Goal: Task Accomplishment & Management: Complete application form

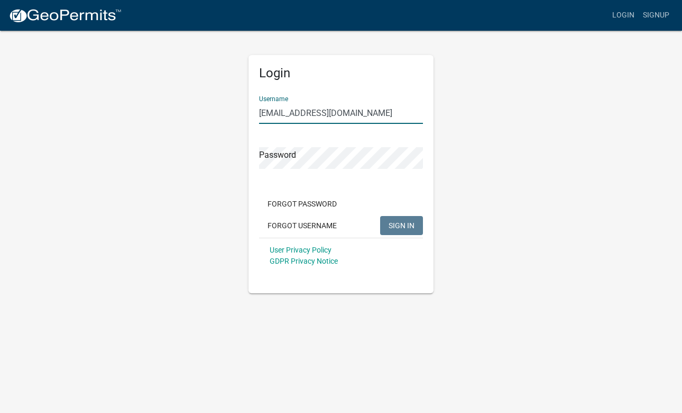
type input "[EMAIL_ADDRESS][DOMAIN_NAME]"
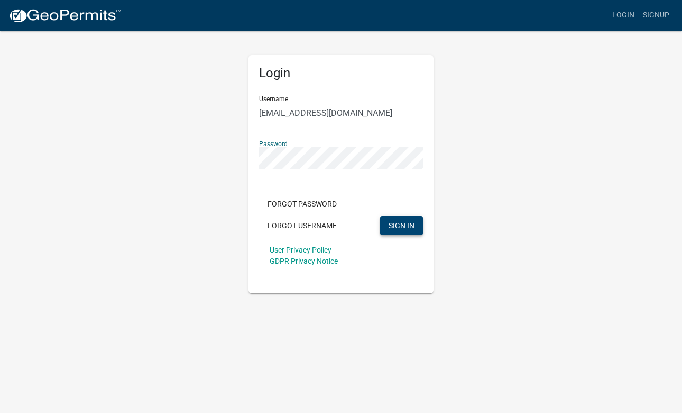
click at [391, 222] on span "SIGN IN" at bounding box center [402, 225] width 26 height 8
click at [405, 226] on span "SIGN IN" at bounding box center [402, 225] width 26 height 8
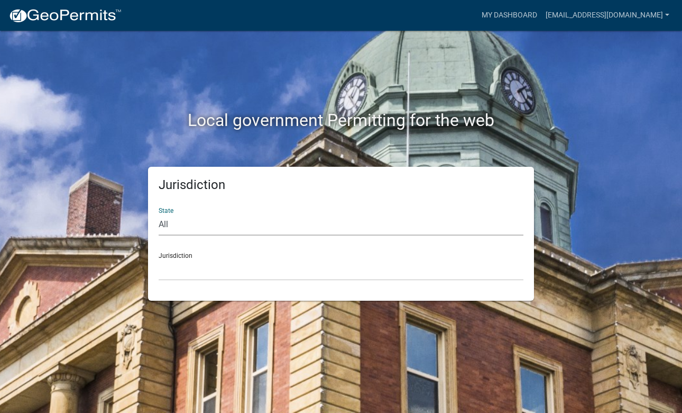
select select "[US_STATE]"
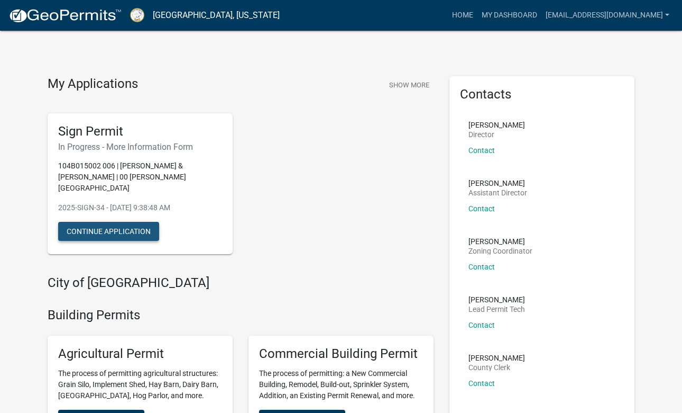
click at [106, 222] on button "Continue Application" at bounding box center [108, 231] width 101 height 19
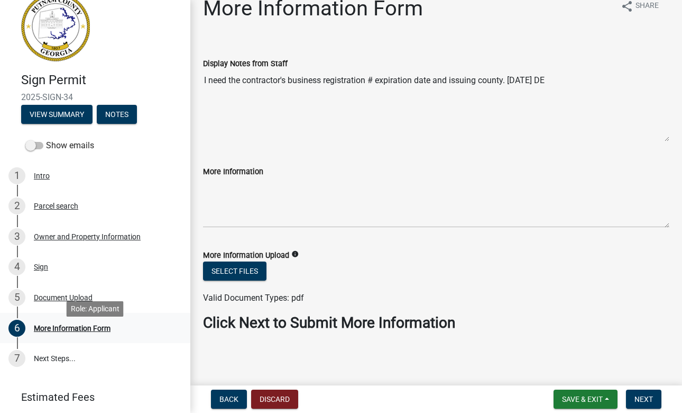
scroll to position [6, 0]
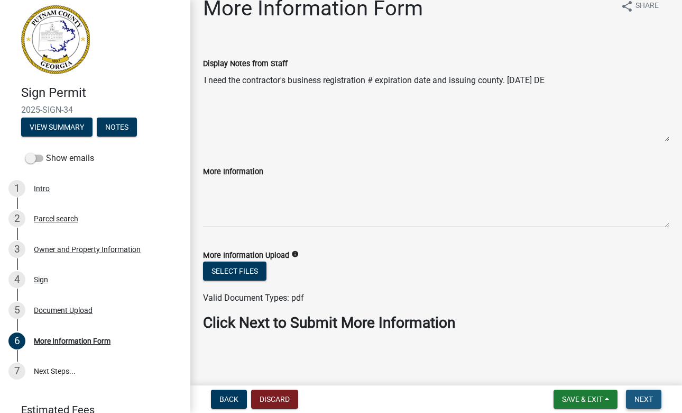
click at [643, 398] on span "Next" at bounding box center [644, 399] width 19 height 8
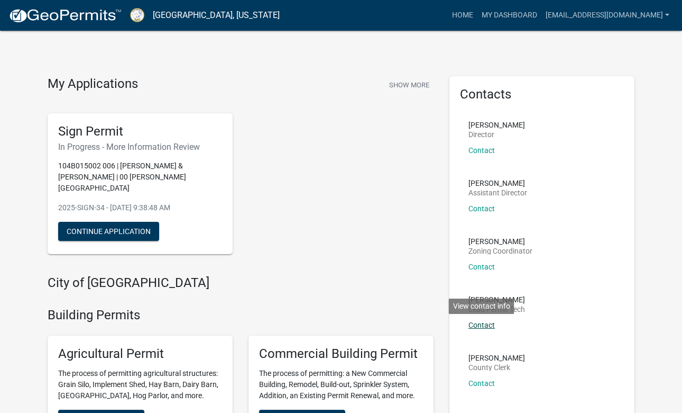
click at [479, 324] on link "Contact" at bounding box center [482, 325] width 26 height 8
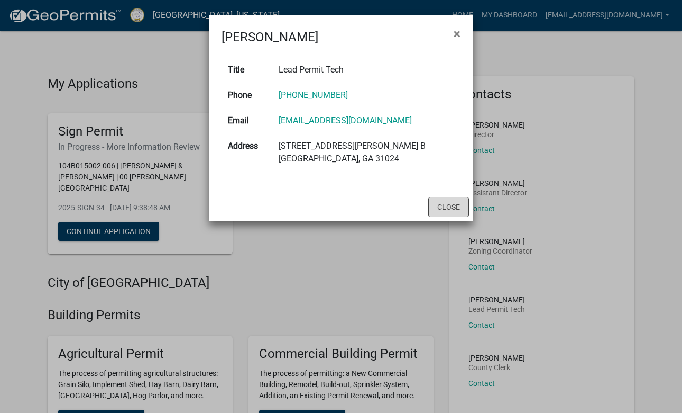
click at [458, 204] on button "Close" at bounding box center [448, 207] width 41 height 20
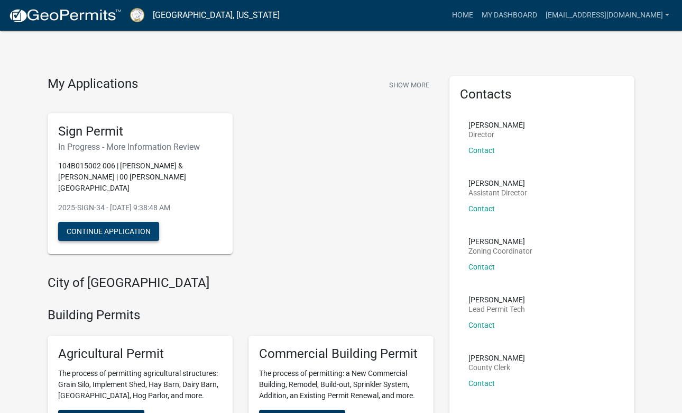
click at [120, 222] on button "Continue Application" at bounding box center [108, 231] width 101 height 19
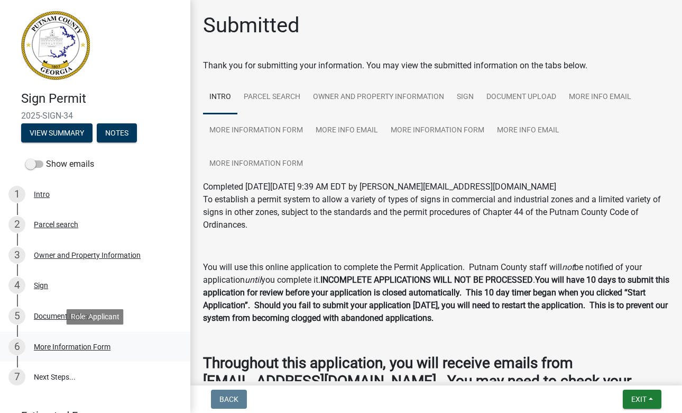
click at [85, 348] on div "More Information Form" at bounding box center [72, 346] width 77 height 7
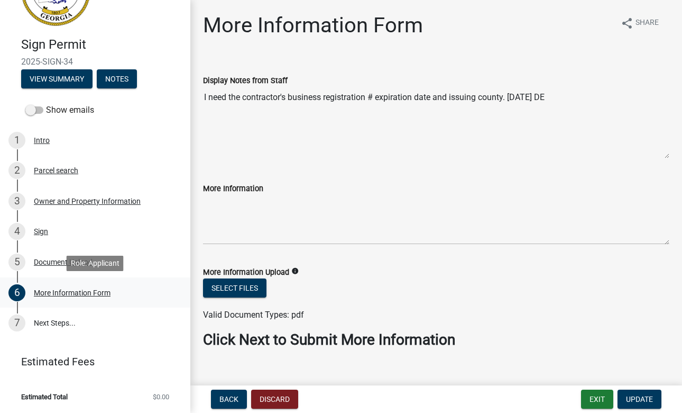
scroll to position [53, 0]
click at [63, 322] on link "7 Next Steps..." at bounding box center [95, 323] width 190 height 31
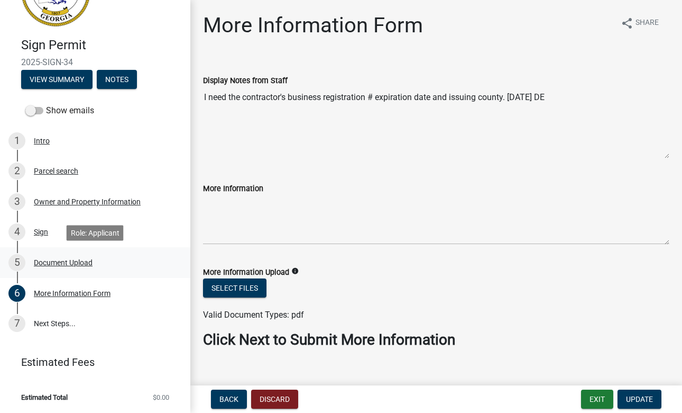
click at [70, 264] on div "Document Upload" at bounding box center [63, 262] width 59 height 7
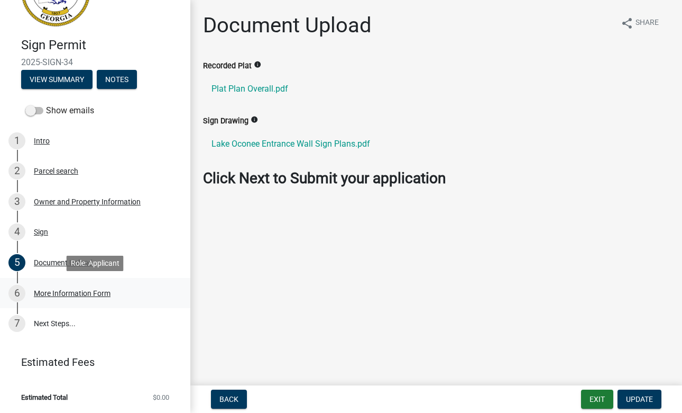
click at [65, 292] on div "More Information Form" at bounding box center [72, 292] width 77 height 7
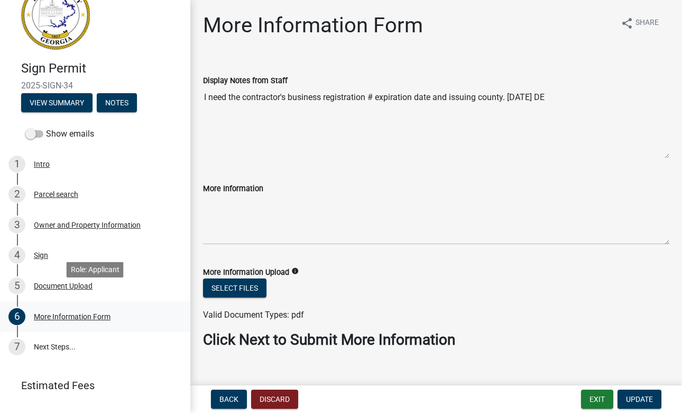
scroll to position [23, 0]
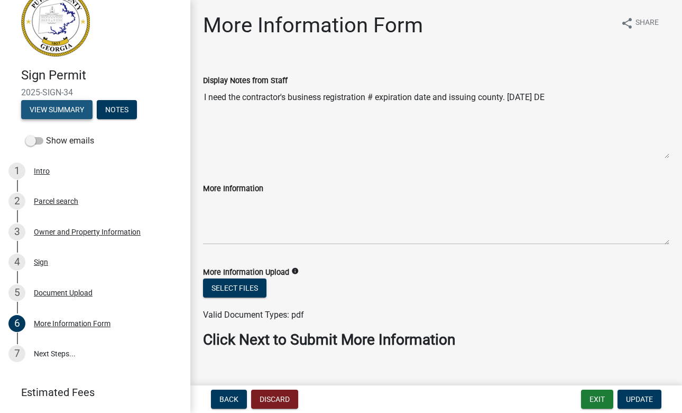
click at [62, 106] on button "View Summary" at bounding box center [56, 109] width 71 height 19
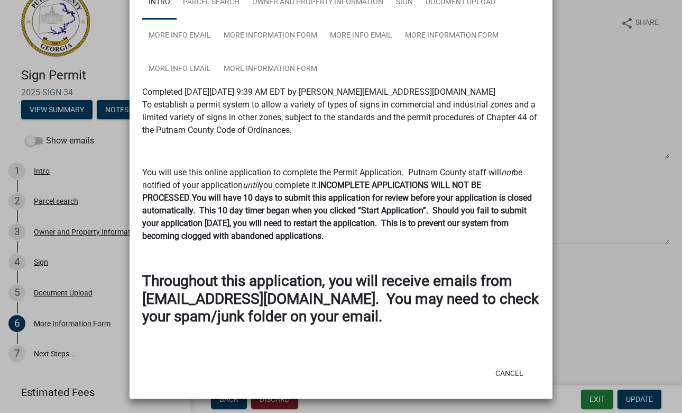
scroll to position [84, 0]
click at [598, 213] on ngb-modal-window "Summary × Printer Friendly Intro Parcel search Owner and Property Information S…" at bounding box center [341, 206] width 682 height 413
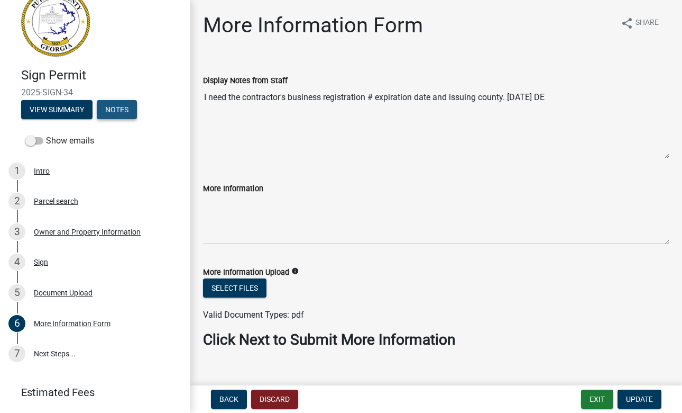
click at [122, 107] on button "Notes" at bounding box center [117, 109] width 40 height 19
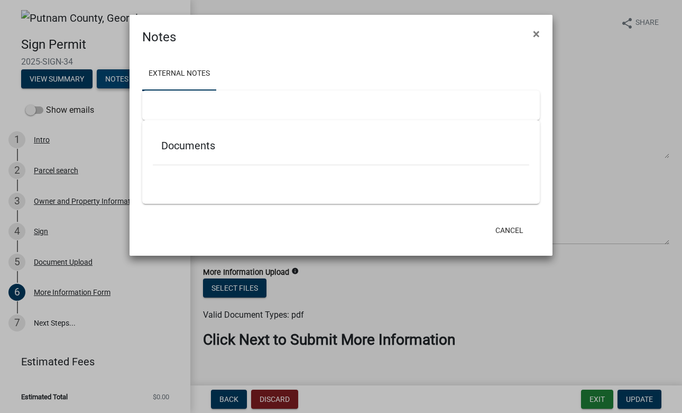
scroll to position [1, 0]
click at [534, 34] on span "×" at bounding box center [536, 33] width 7 height 15
